Goal: Information Seeking & Learning: Check status

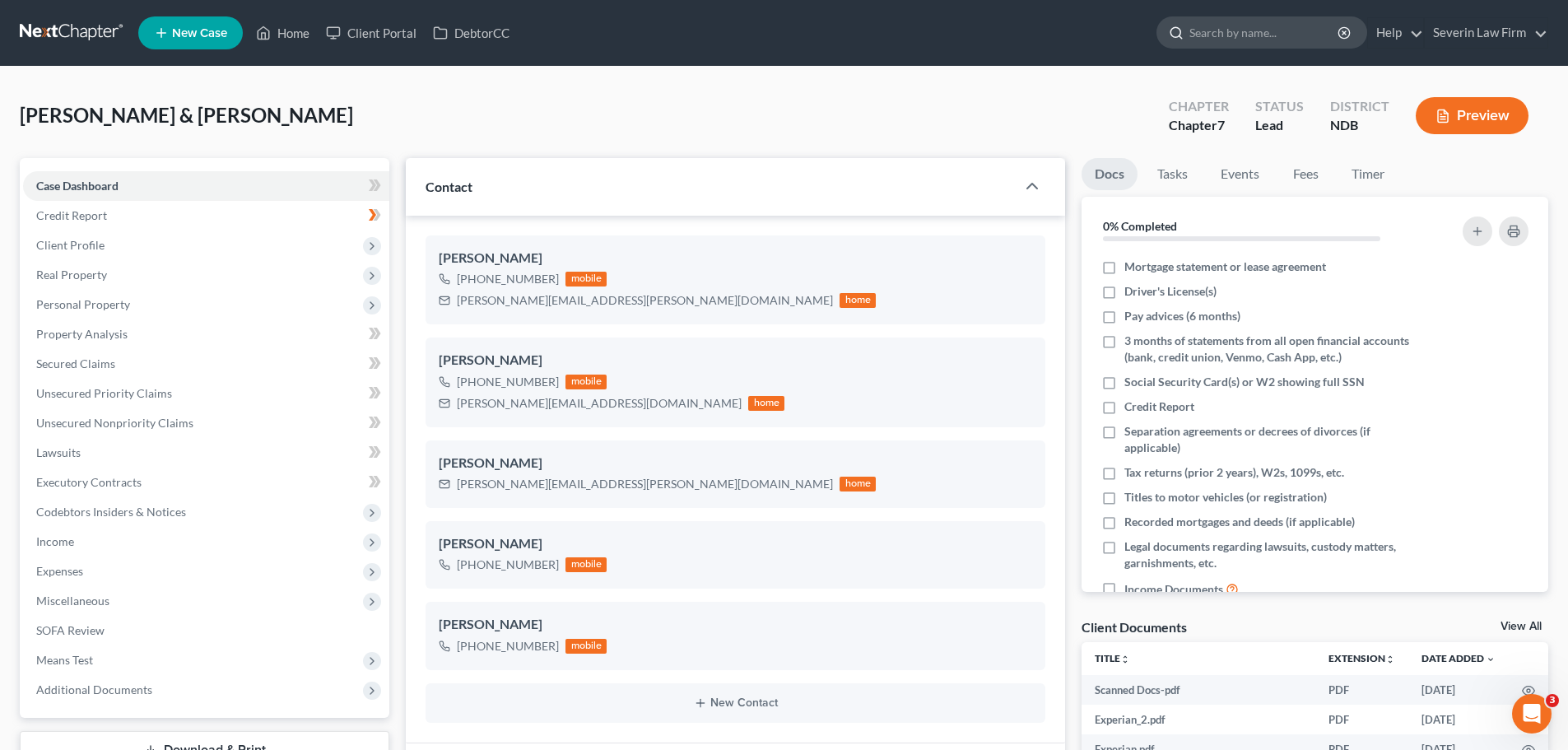
click at [1208, 39] on input "search" at bounding box center [1264, 32] width 151 height 30
type input "[PERSON_NAME]"
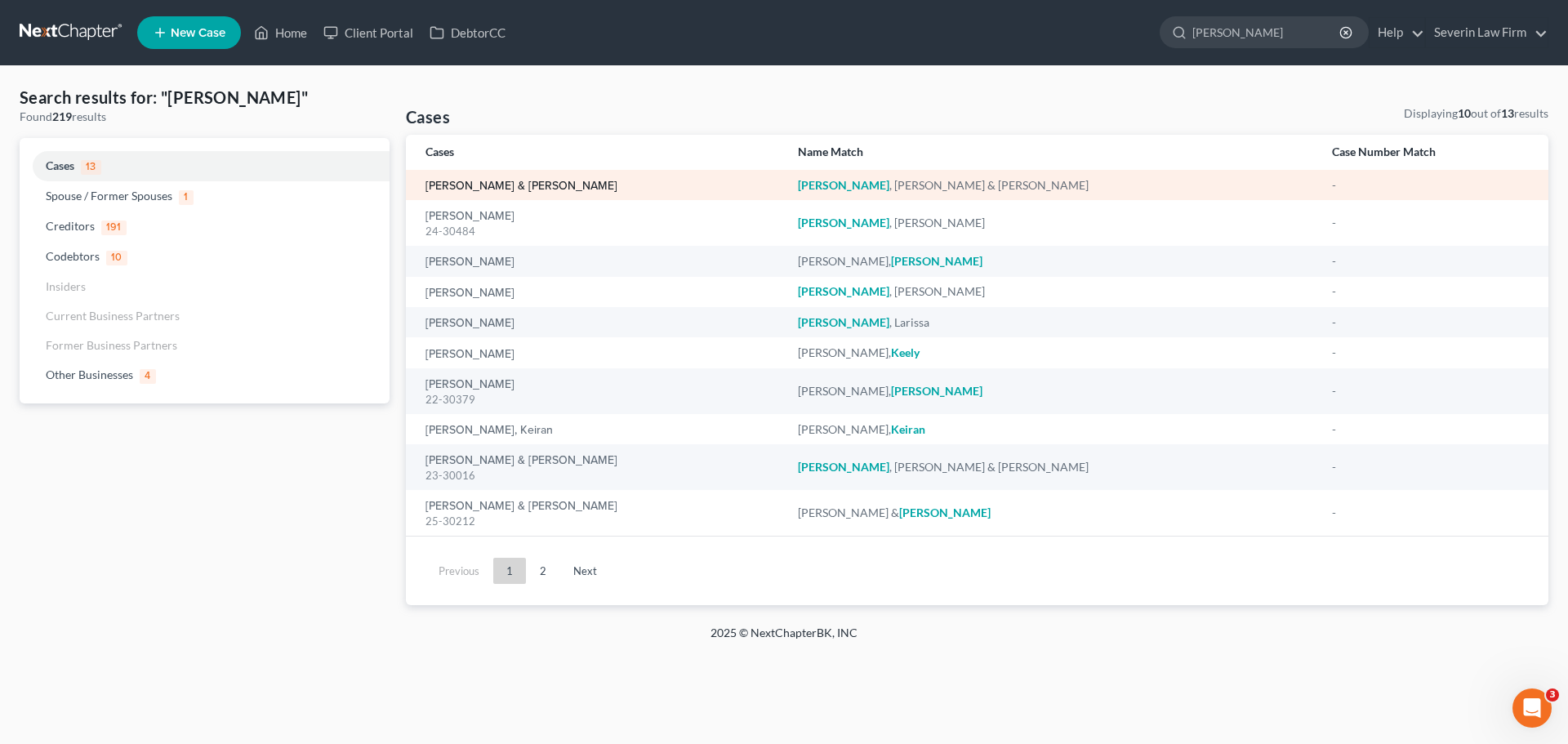
click at [506, 185] on link "[PERSON_NAME] & [PERSON_NAME]" at bounding box center [521, 186] width 192 height 11
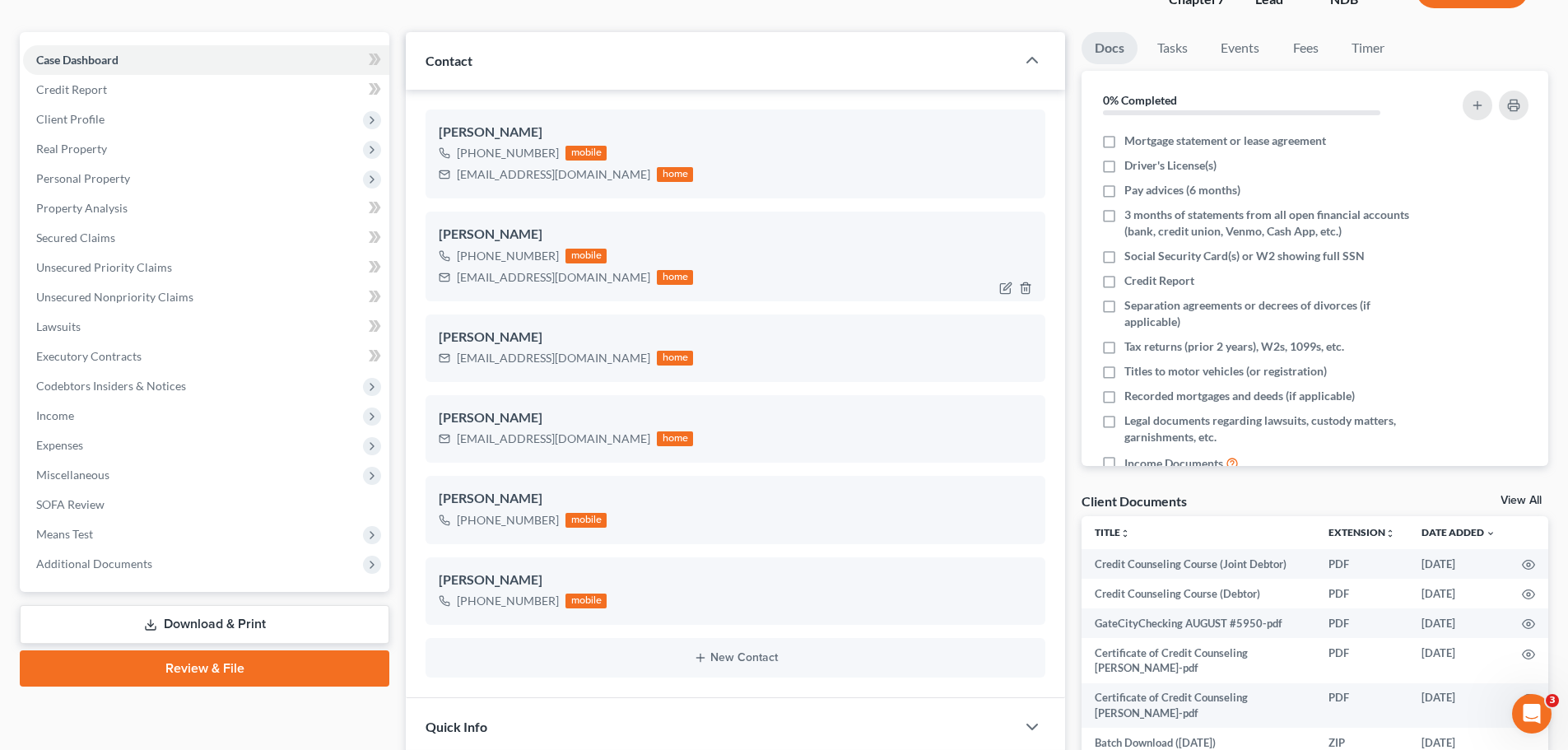
scroll to position [329, 0]
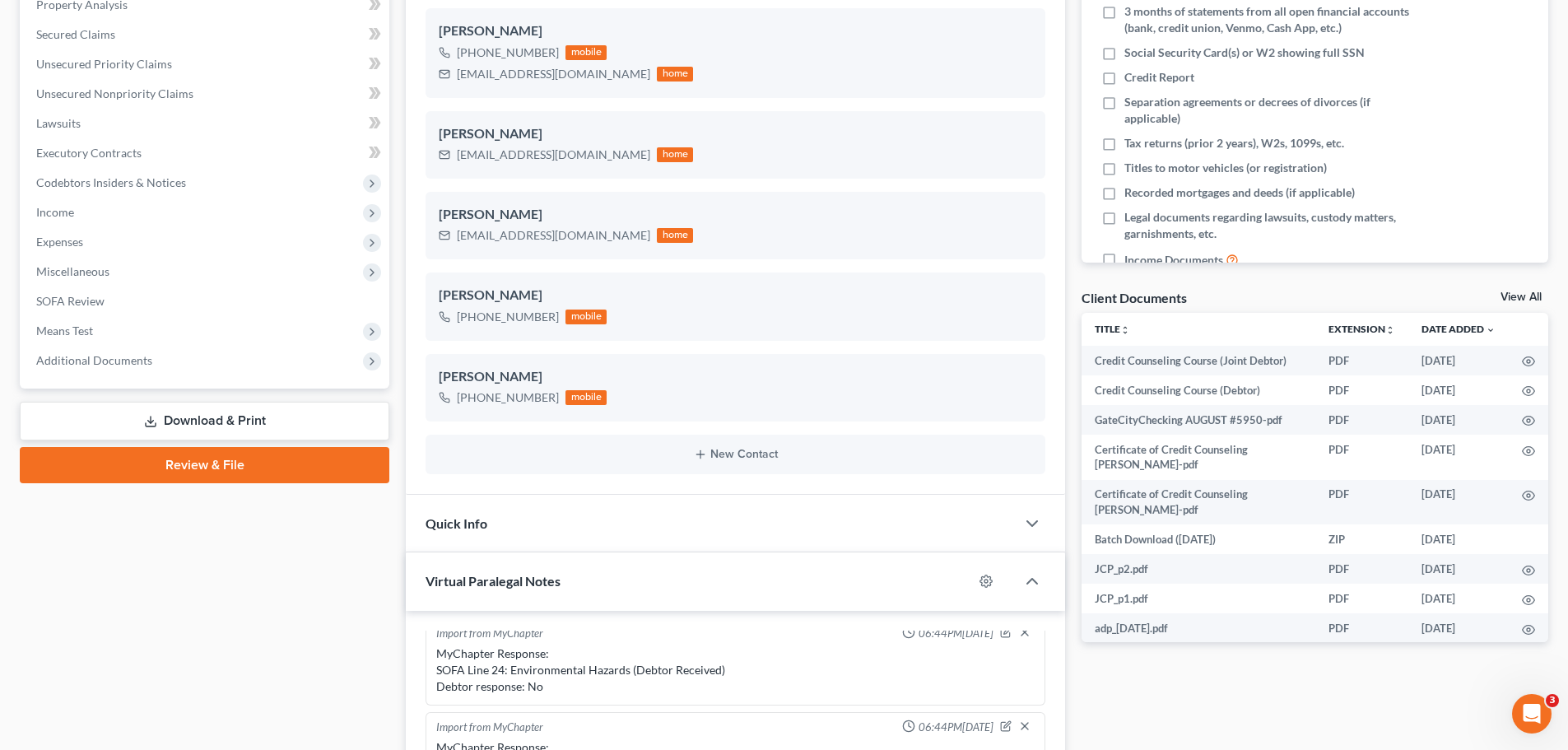
click at [1514, 297] on link "View All" at bounding box center [1521, 296] width 42 height 11
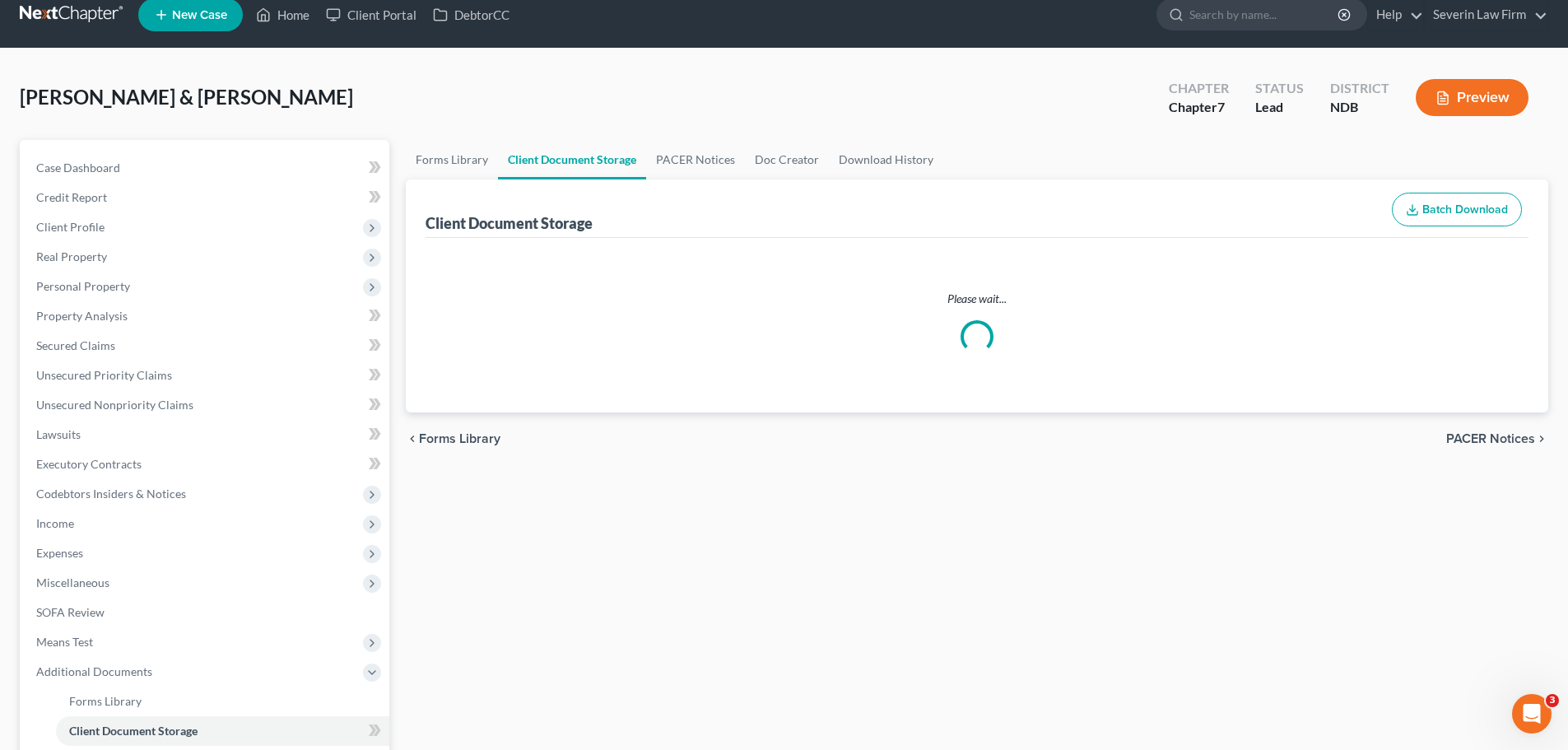
scroll to position [1, 0]
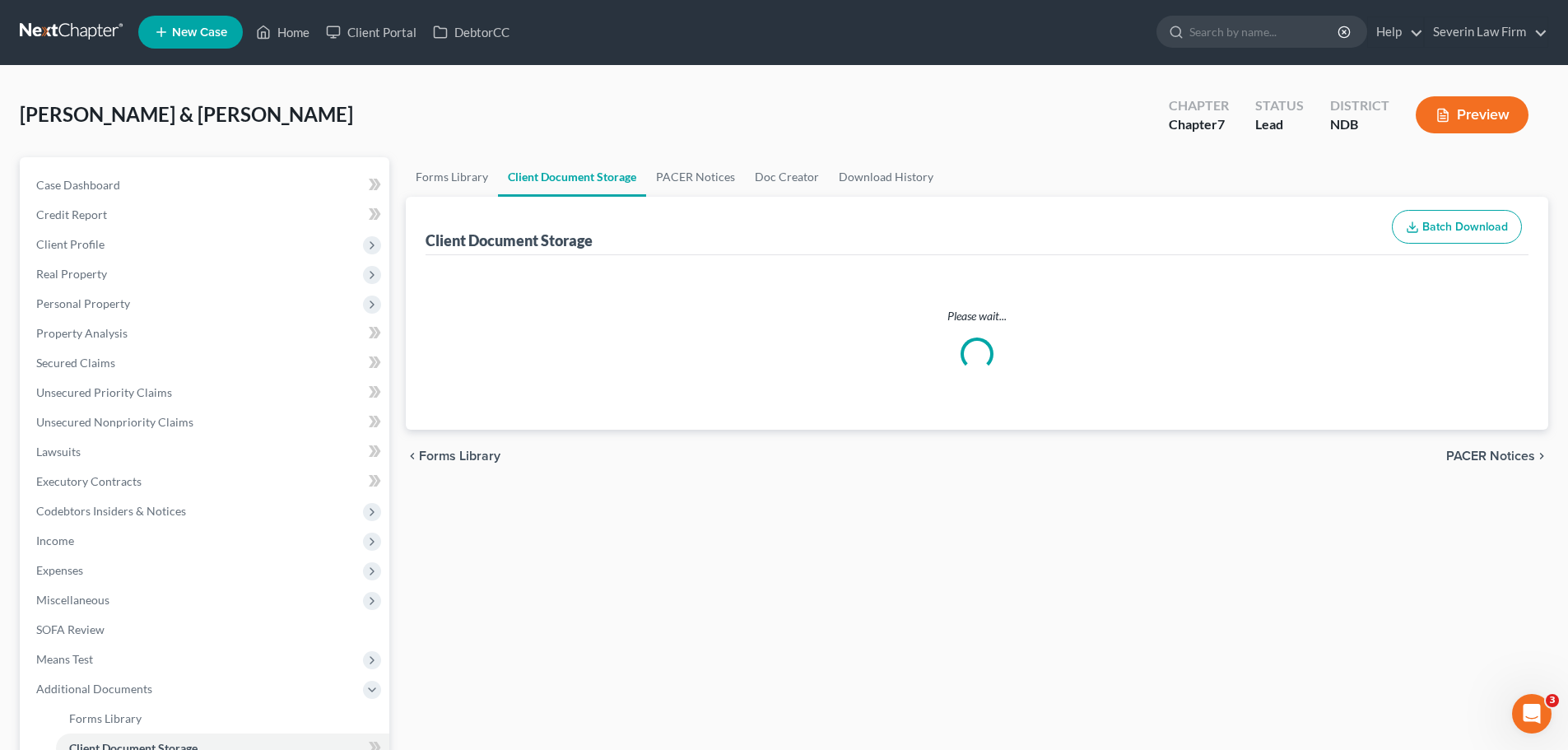
select select "0"
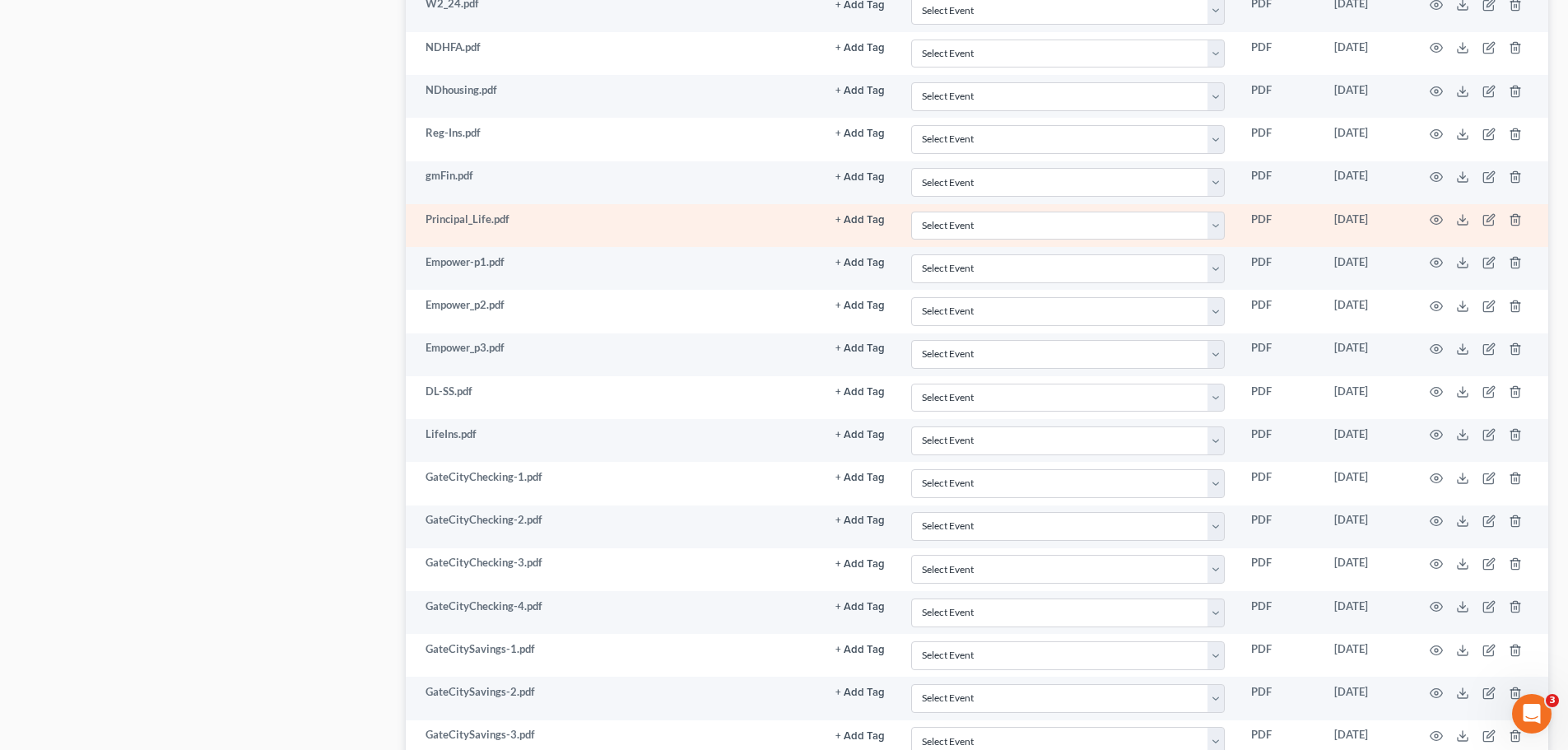
scroll to position [1646, 0]
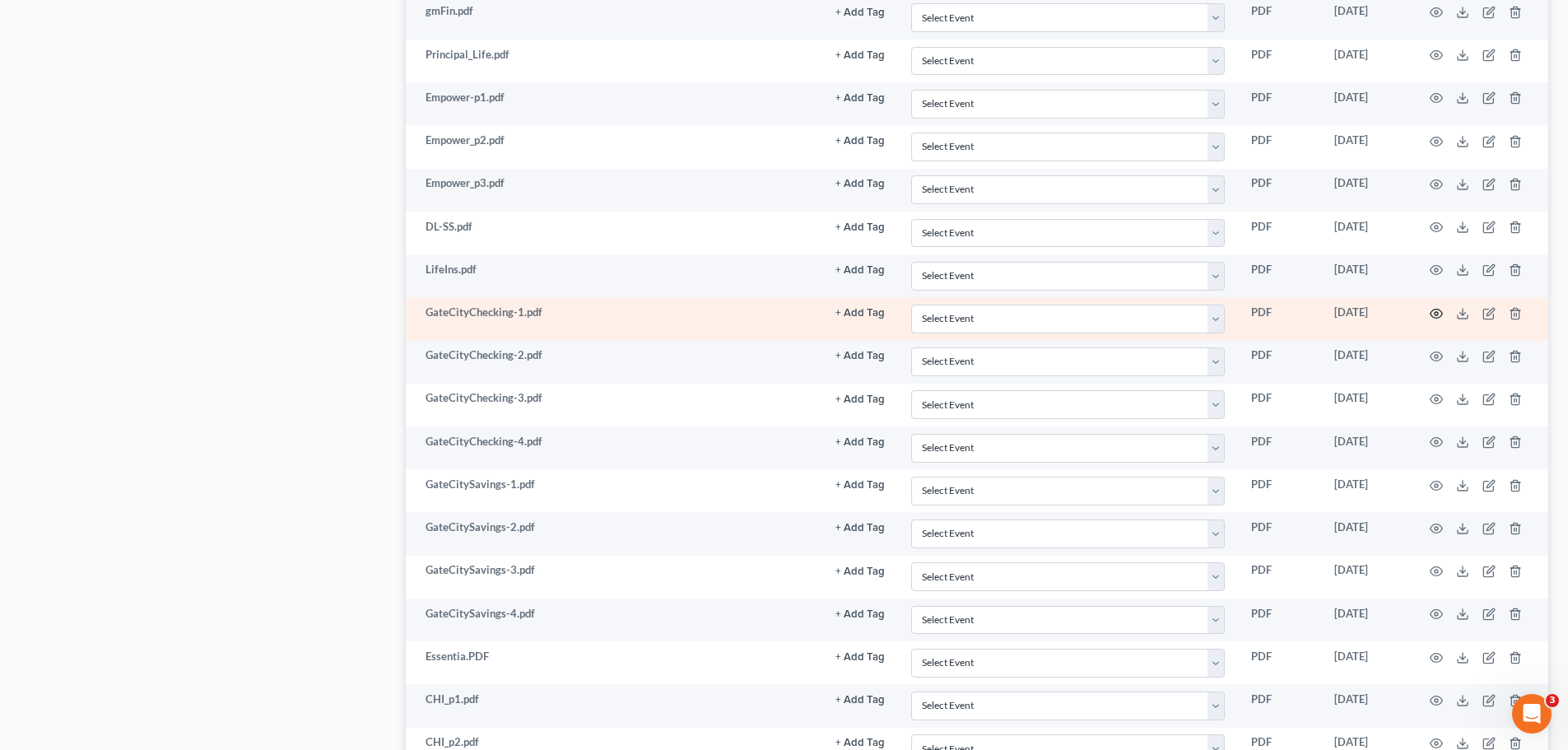
click at [1439, 315] on icon "button" at bounding box center [1436, 314] width 13 height 13
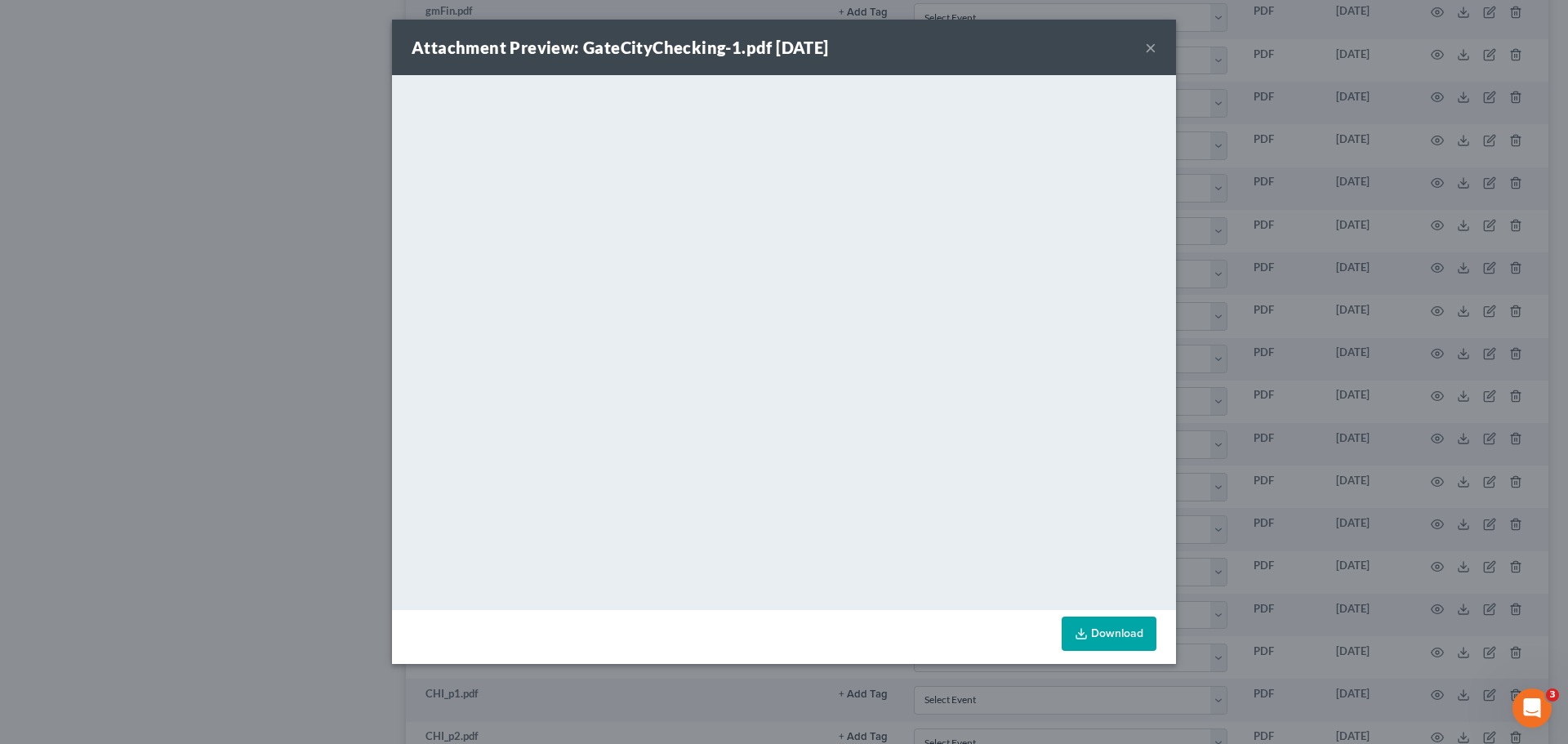
click at [1158, 53] on div "Attachment Preview: GateCityChecking-1.pdf [DATE] ×" at bounding box center [784, 47] width 784 height 56
click at [1148, 43] on button "×" at bounding box center [1150, 47] width 11 height 20
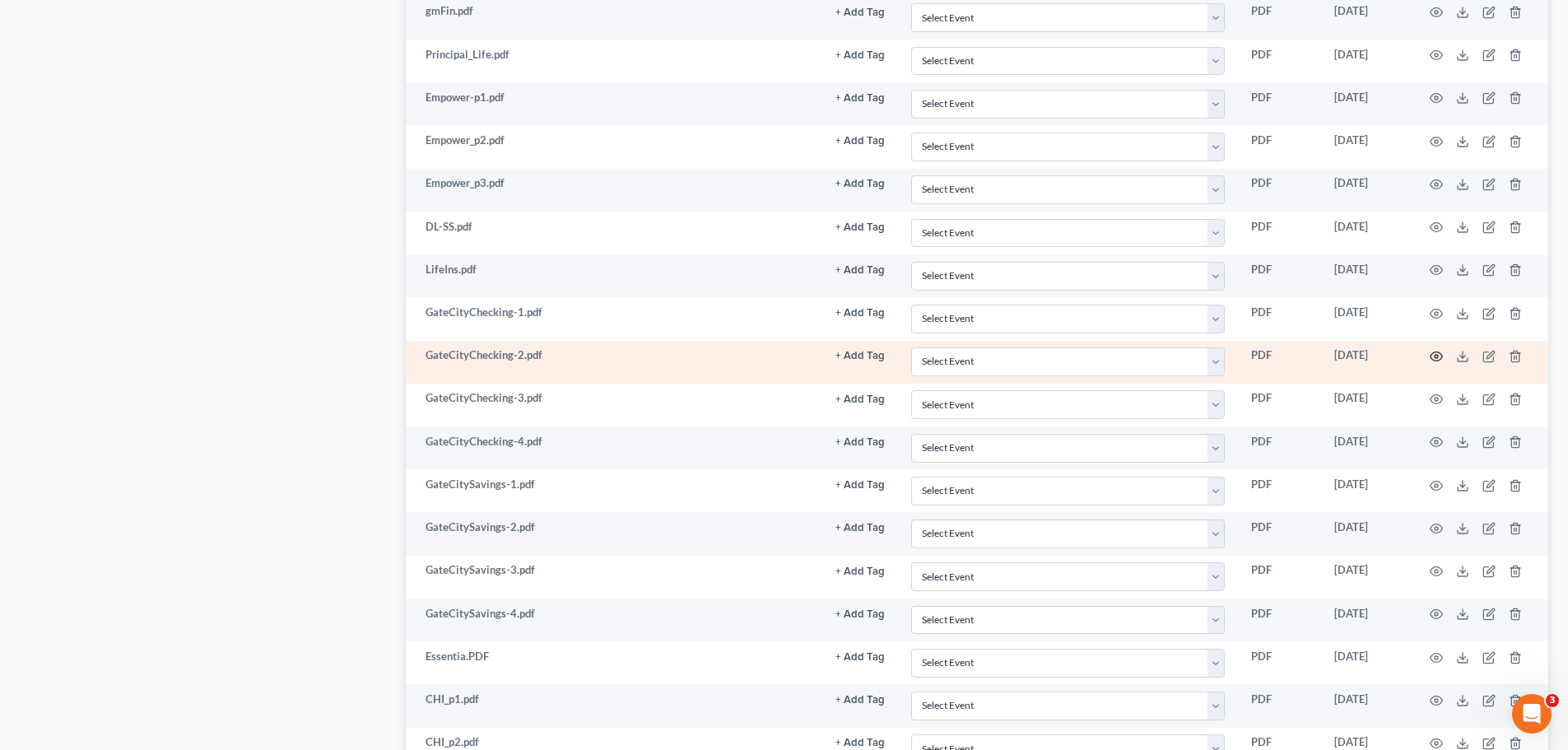
click at [1433, 356] on icon "button" at bounding box center [1436, 356] width 13 height 13
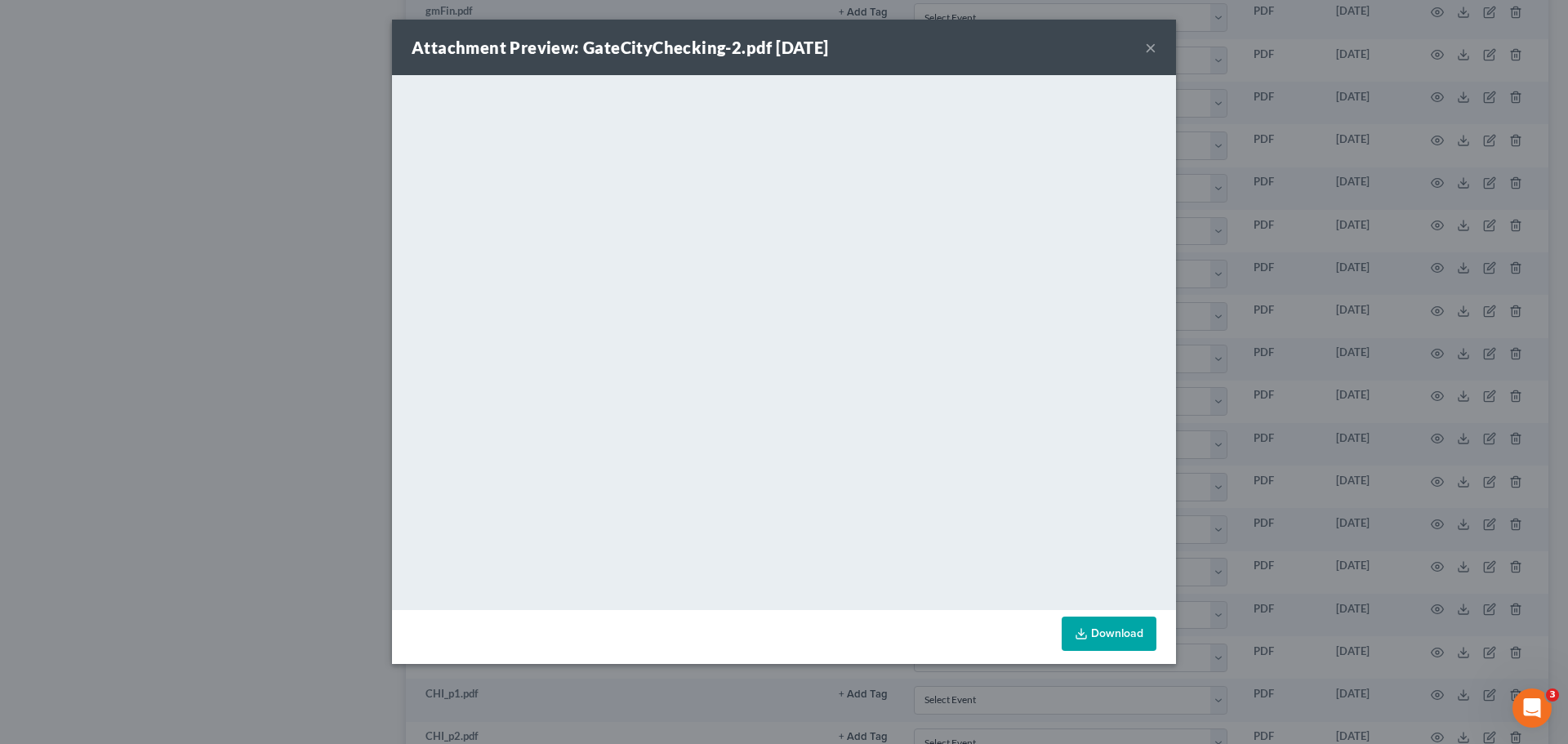
click at [1150, 46] on button "×" at bounding box center [1150, 47] width 11 height 20
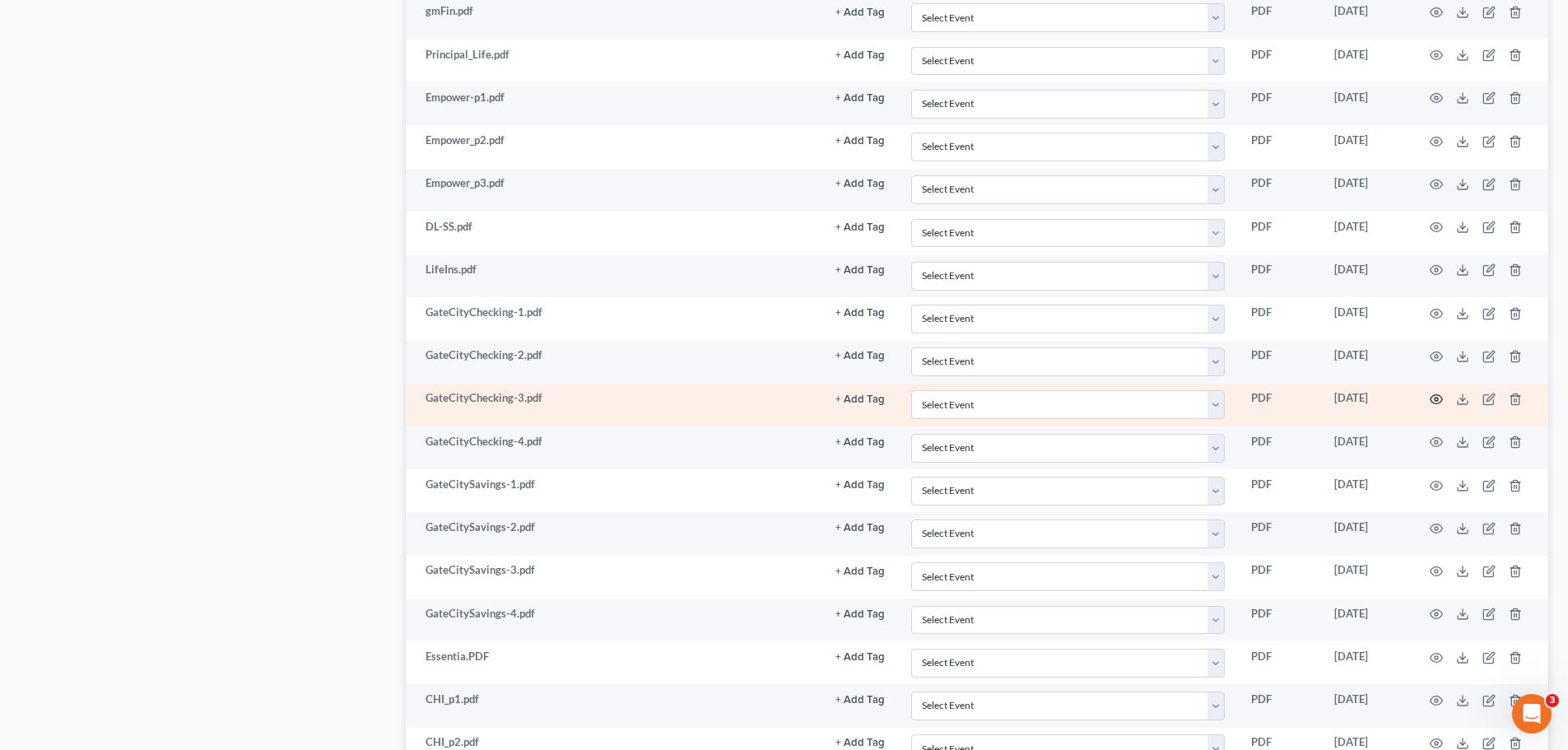
click at [1435, 398] on icon "button" at bounding box center [1436, 398] width 13 height 13
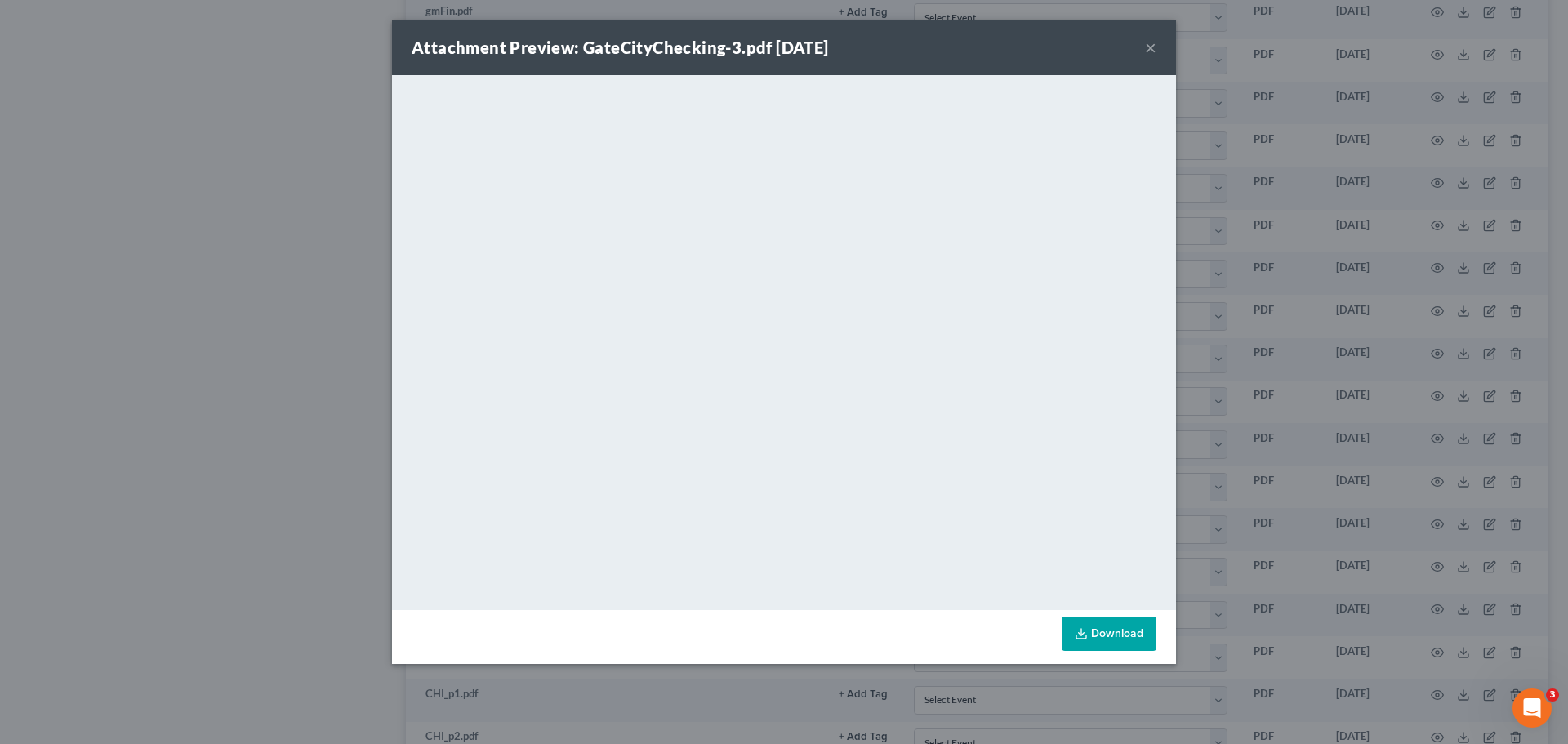
click at [1150, 50] on button "×" at bounding box center [1150, 47] width 11 height 20
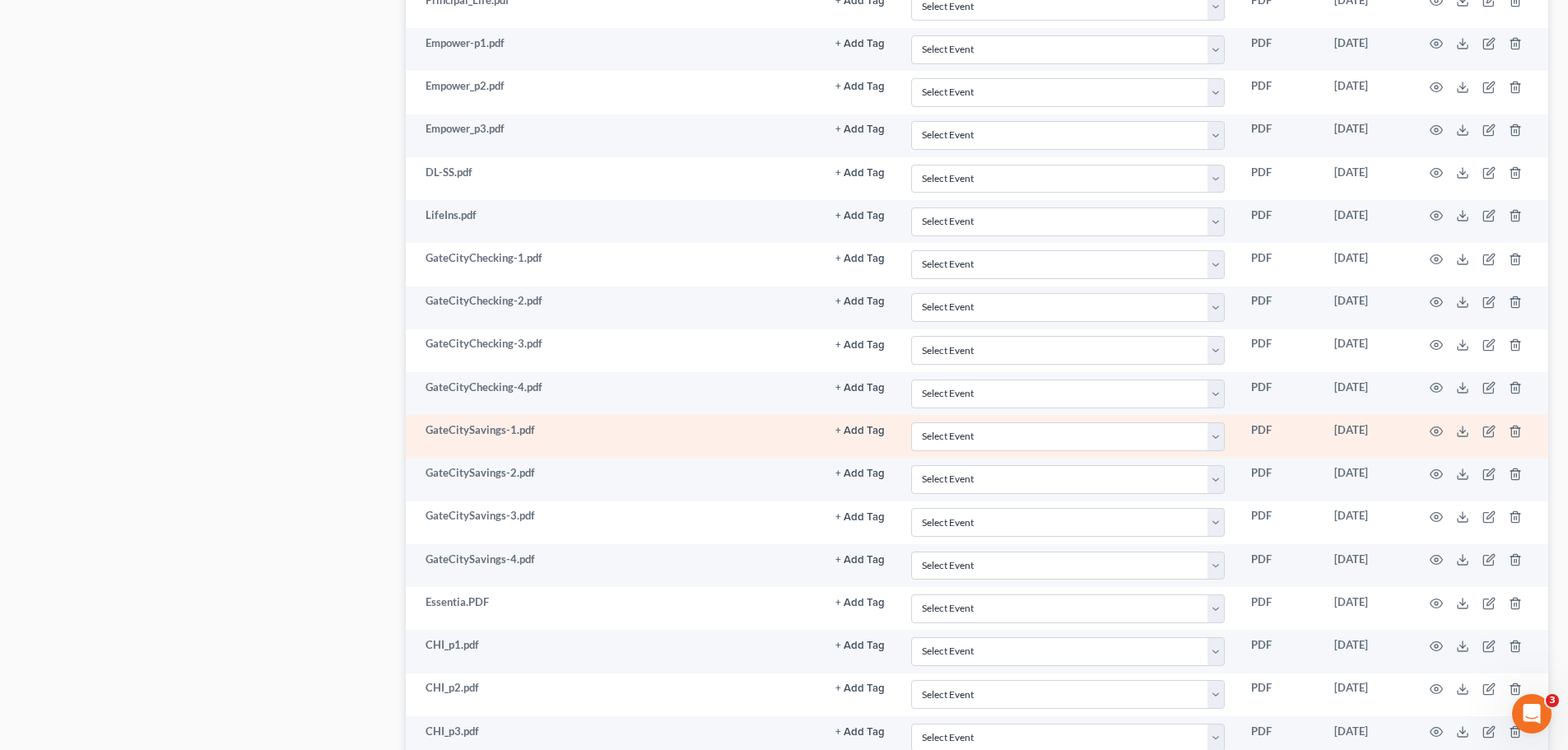
scroll to position [1729, 0]
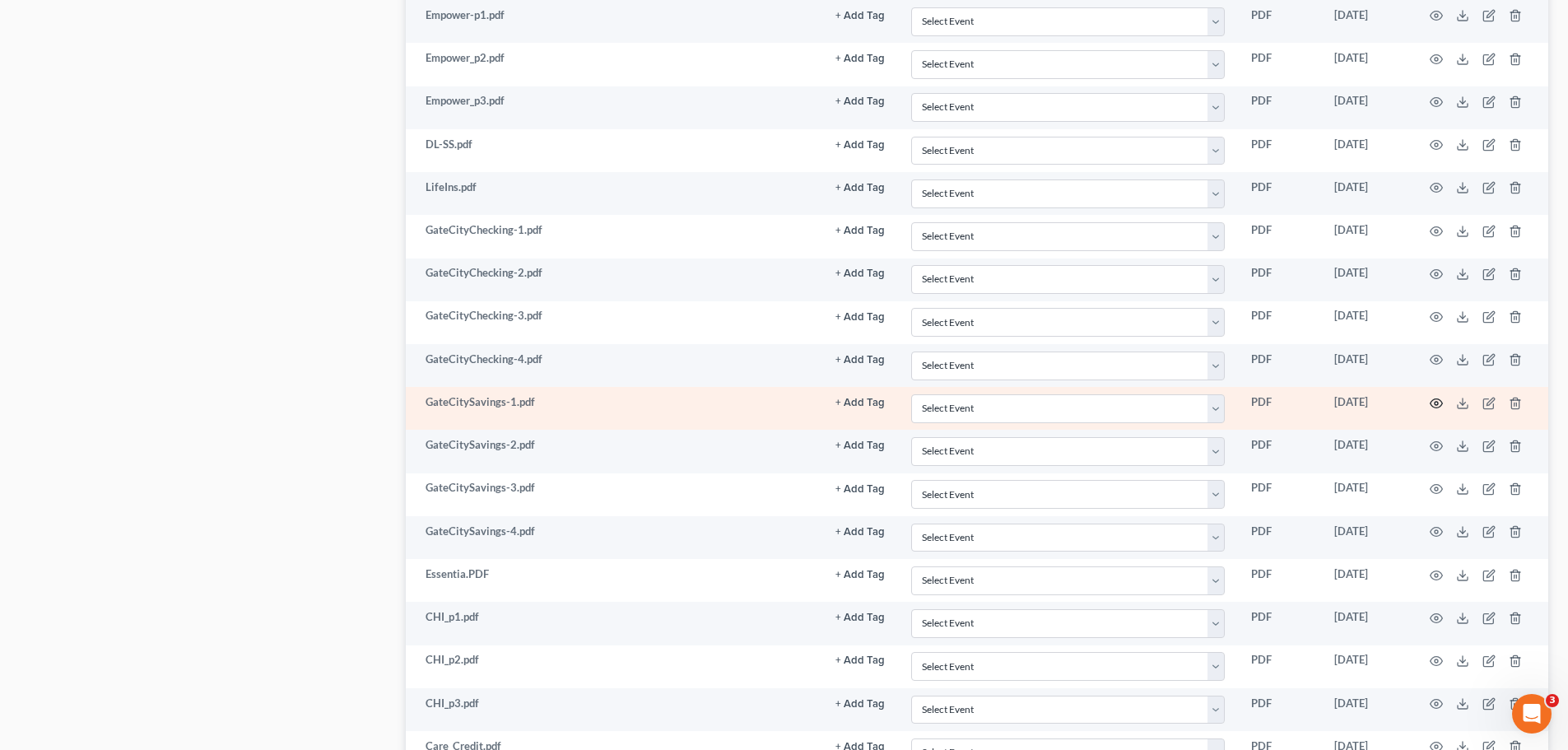
click at [1435, 405] on icon "button" at bounding box center [1436, 403] width 13 height 13
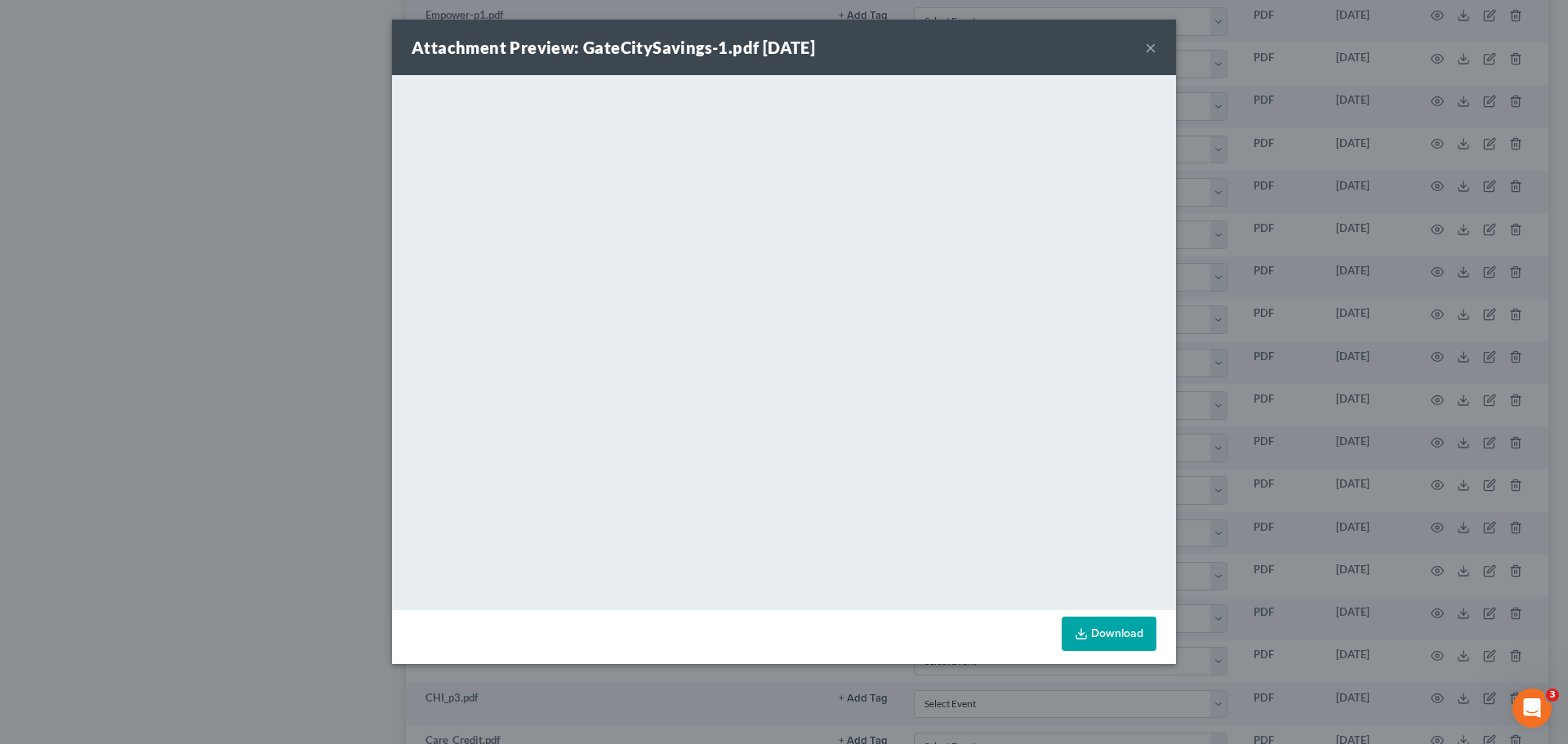
click at [1146, 45] on button "×" at bounding box center [1150, 47] width 11 height 20
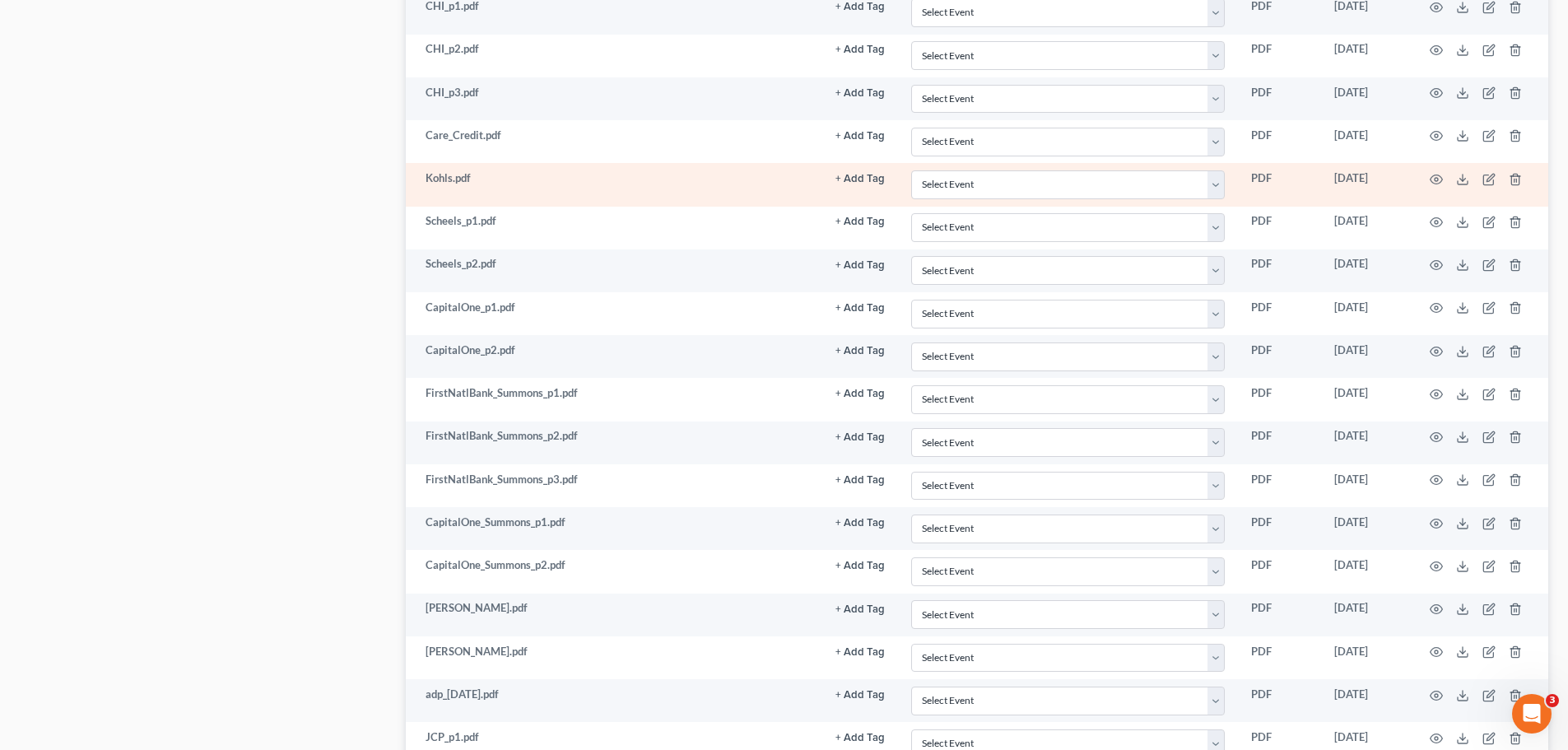
scroll to position [2387, 0]
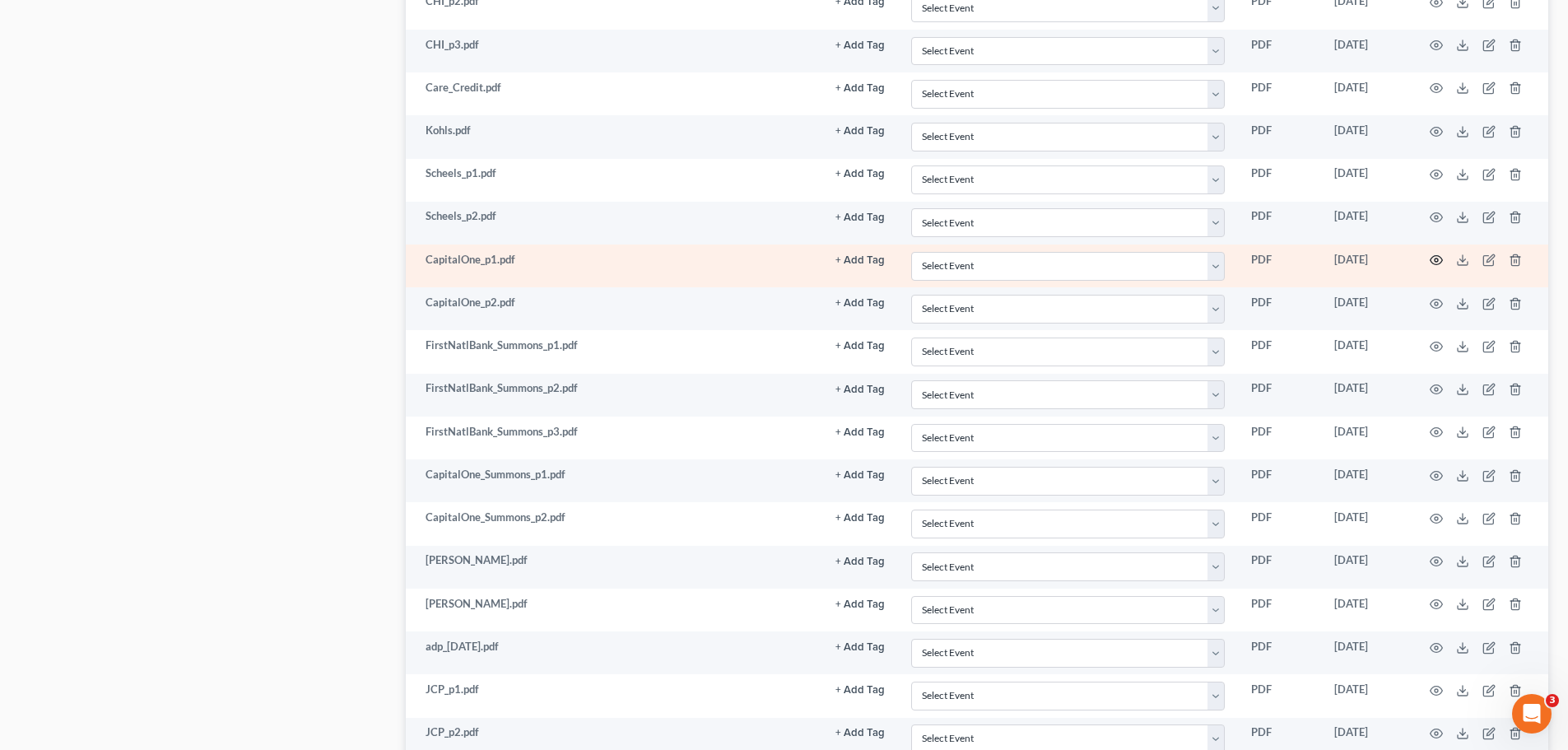
click at [1442, 257] on icon "button" at bounding box center [1436, 260] width 13 height 13
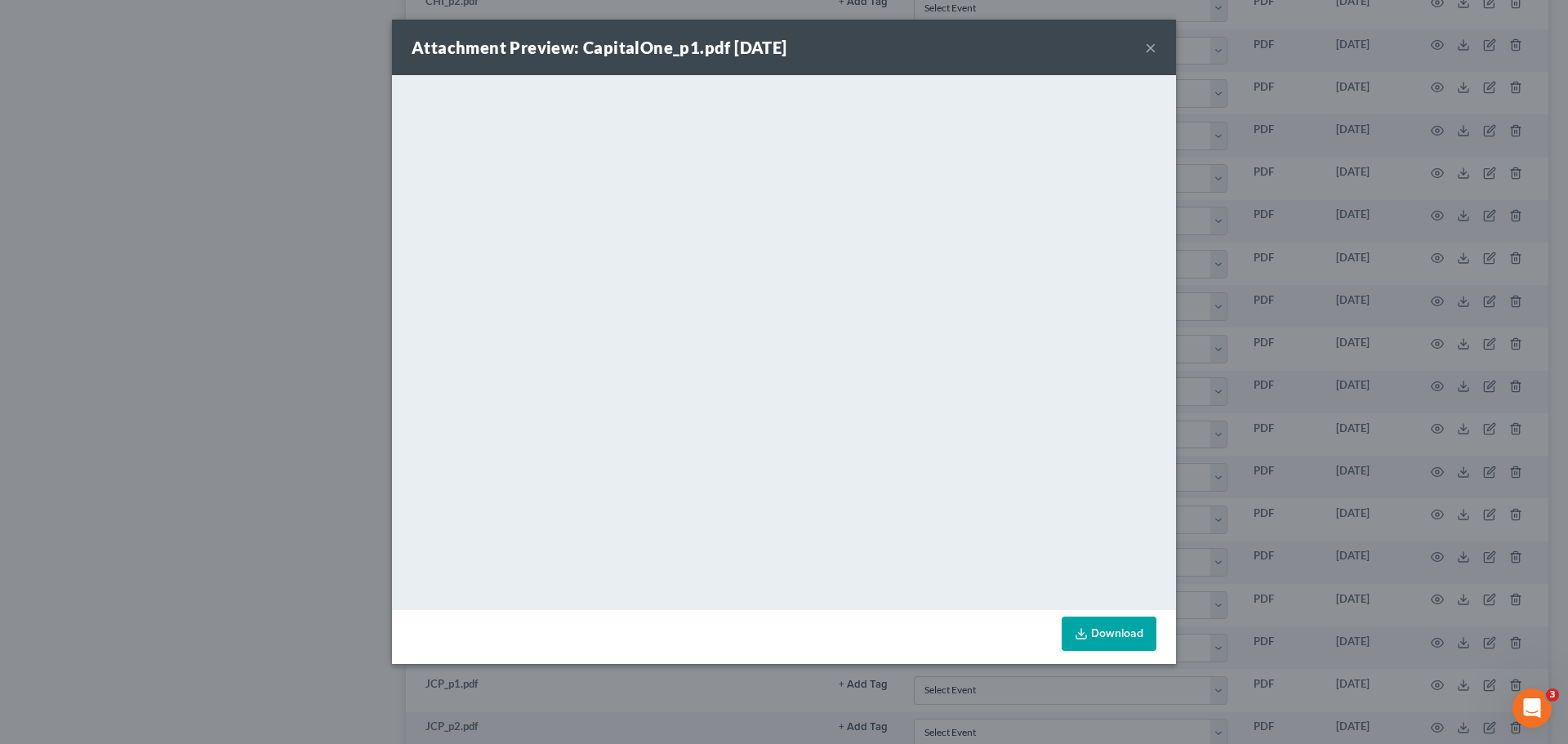
click at [1149, 50] on button "×" at bounding box center [1150, 47] width 11 height 20
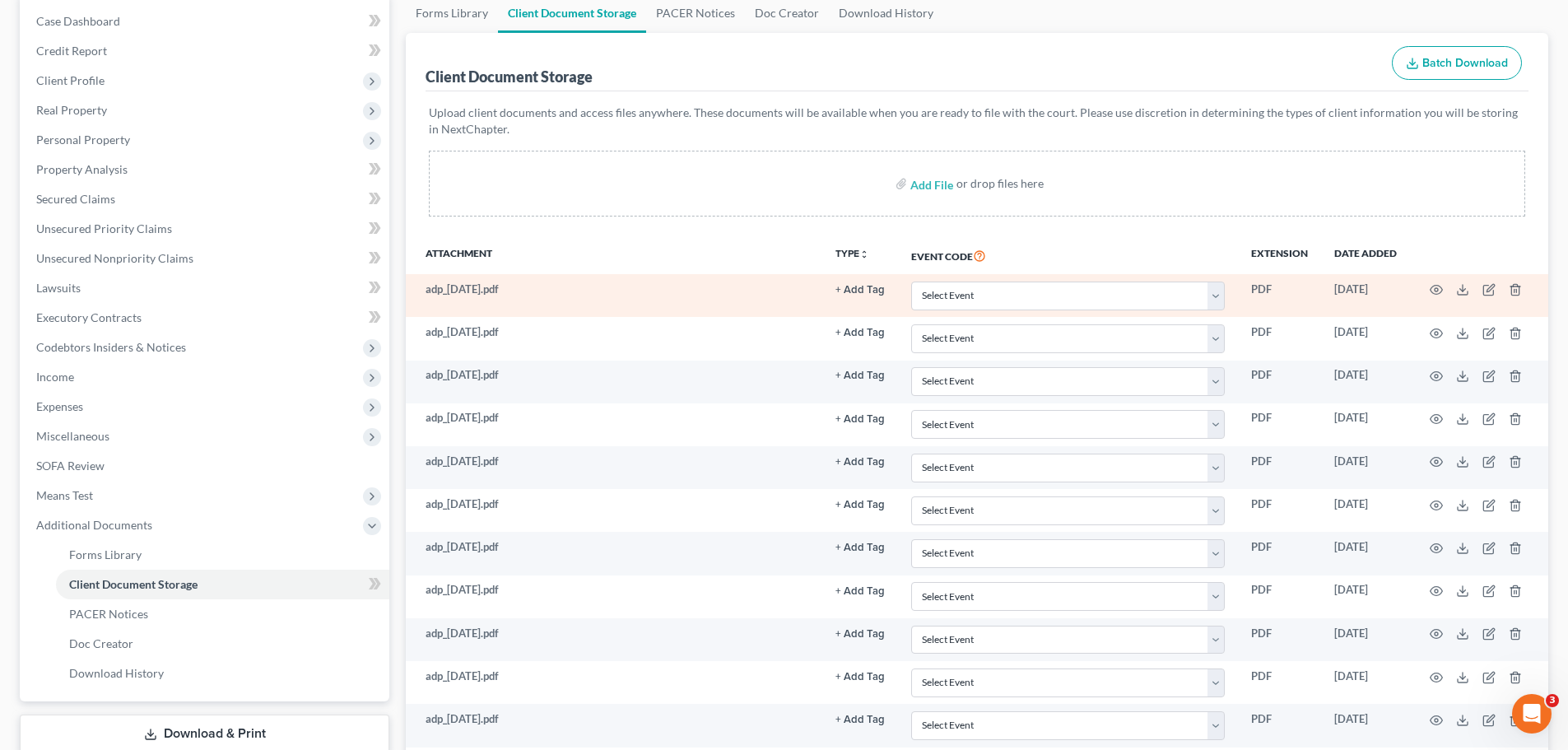
scroll to position [0, 0]
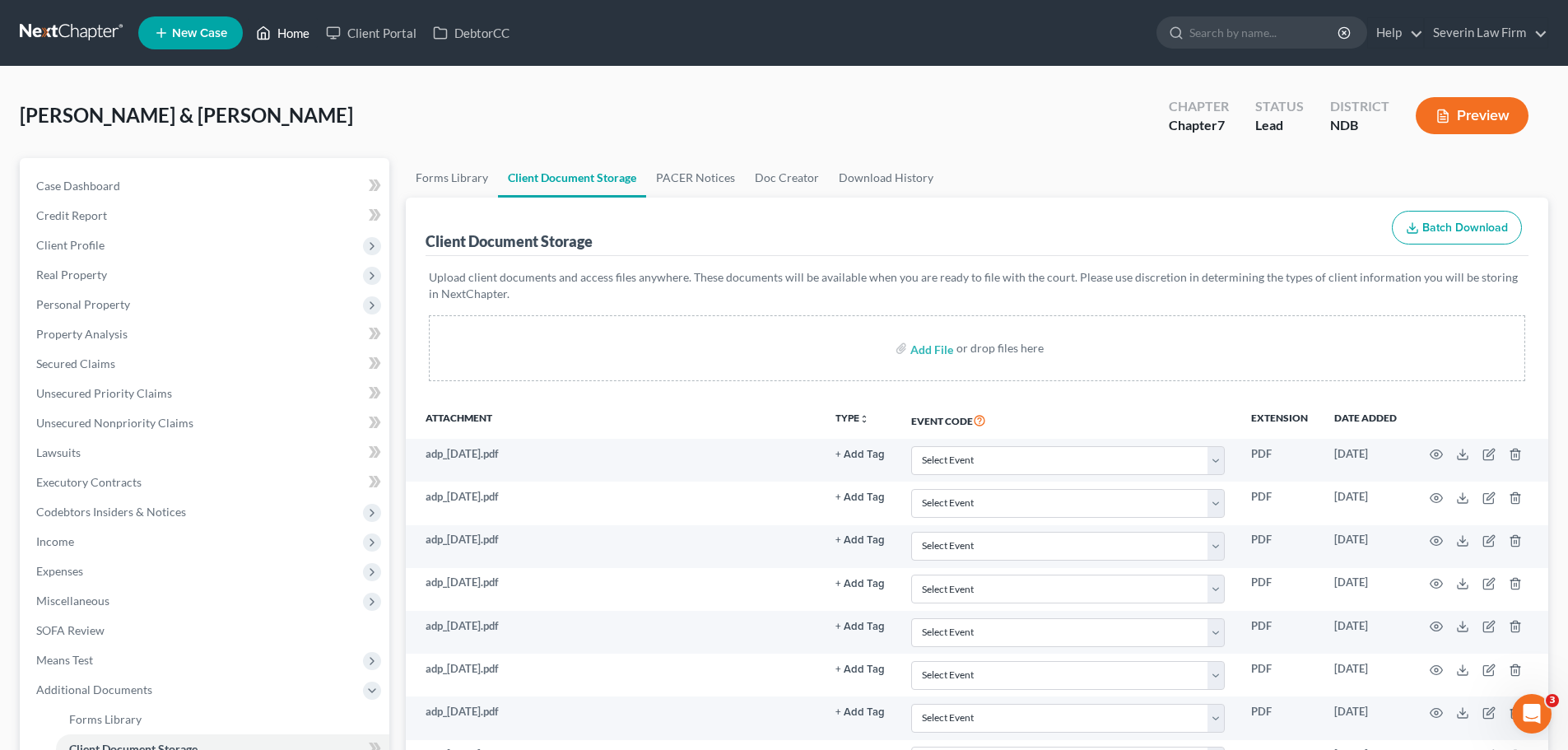
drag, startPoint x: 277, startPoint y: 32, endPoint x: 285, endPoint y: 42, distance: 12.8
click at [277, 32] on link "Home" at bounding box center [282, 33] width 70 height 29
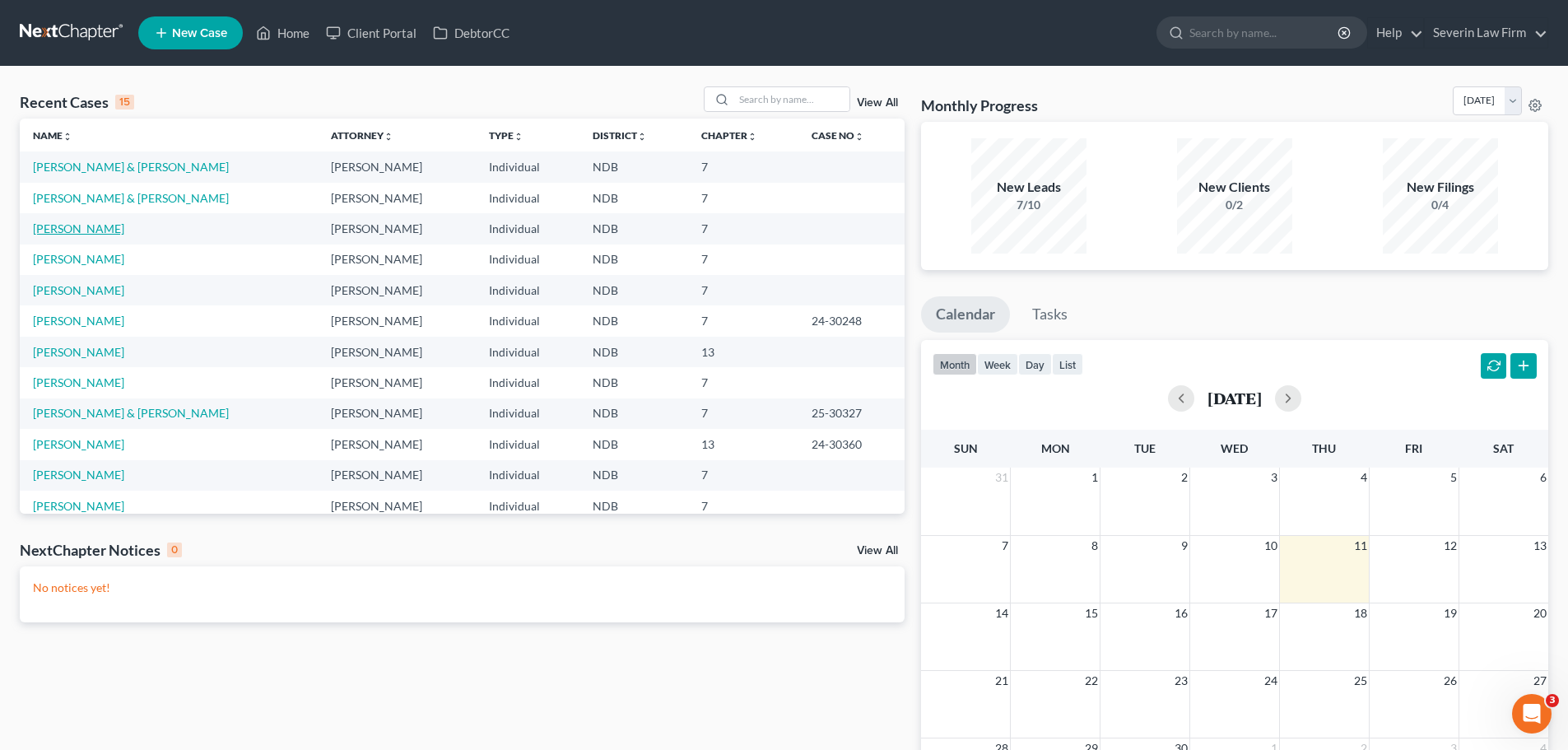
click at [95, 229] on link "[PERSON_NAME]" at bounding box center [79, 229] width 92 height 14
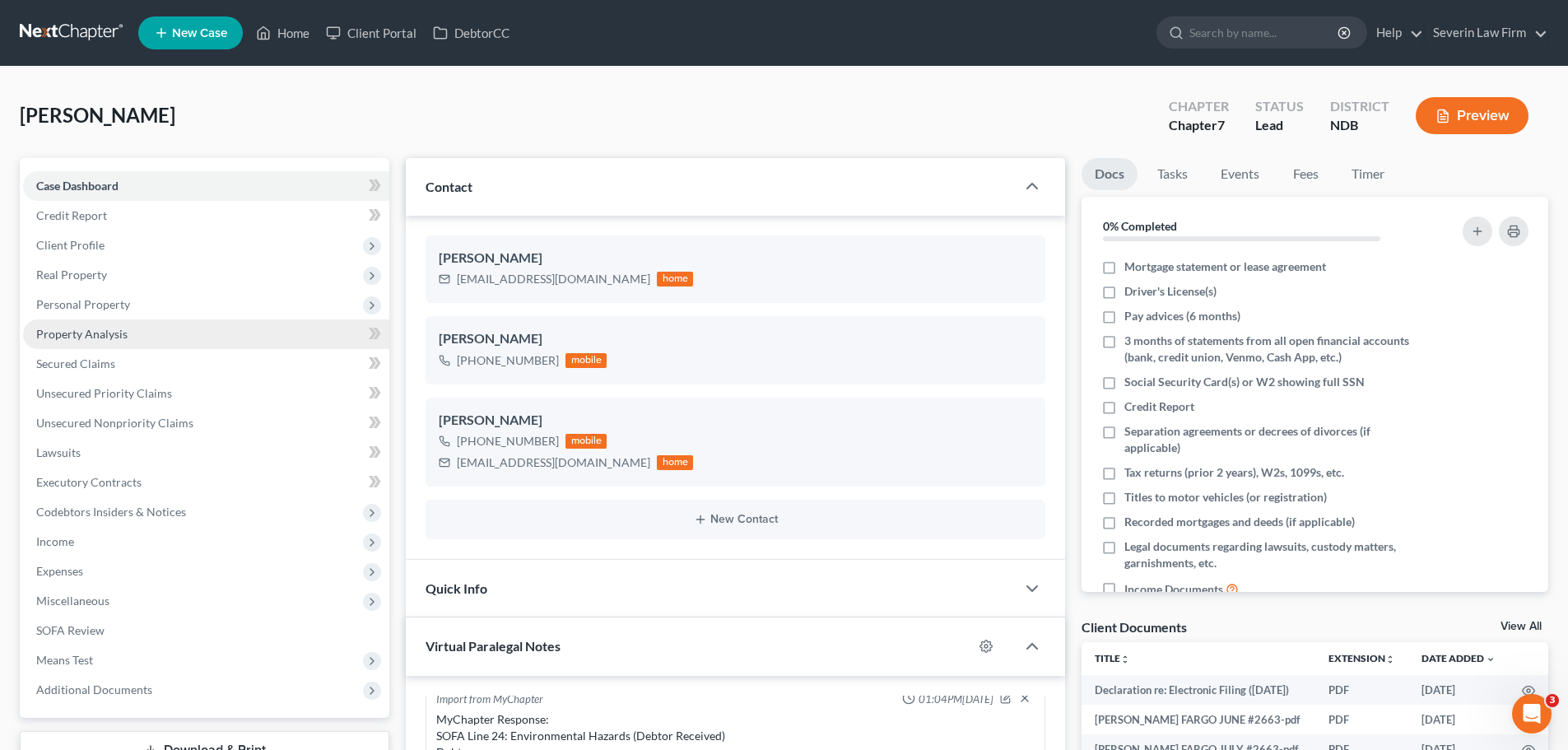
click at [110, 328] on span "Property Analysis" at bounding box center [82, 333] width 92 height 14
